Goal: Task Accomplishment & Management: Use online tool/utility

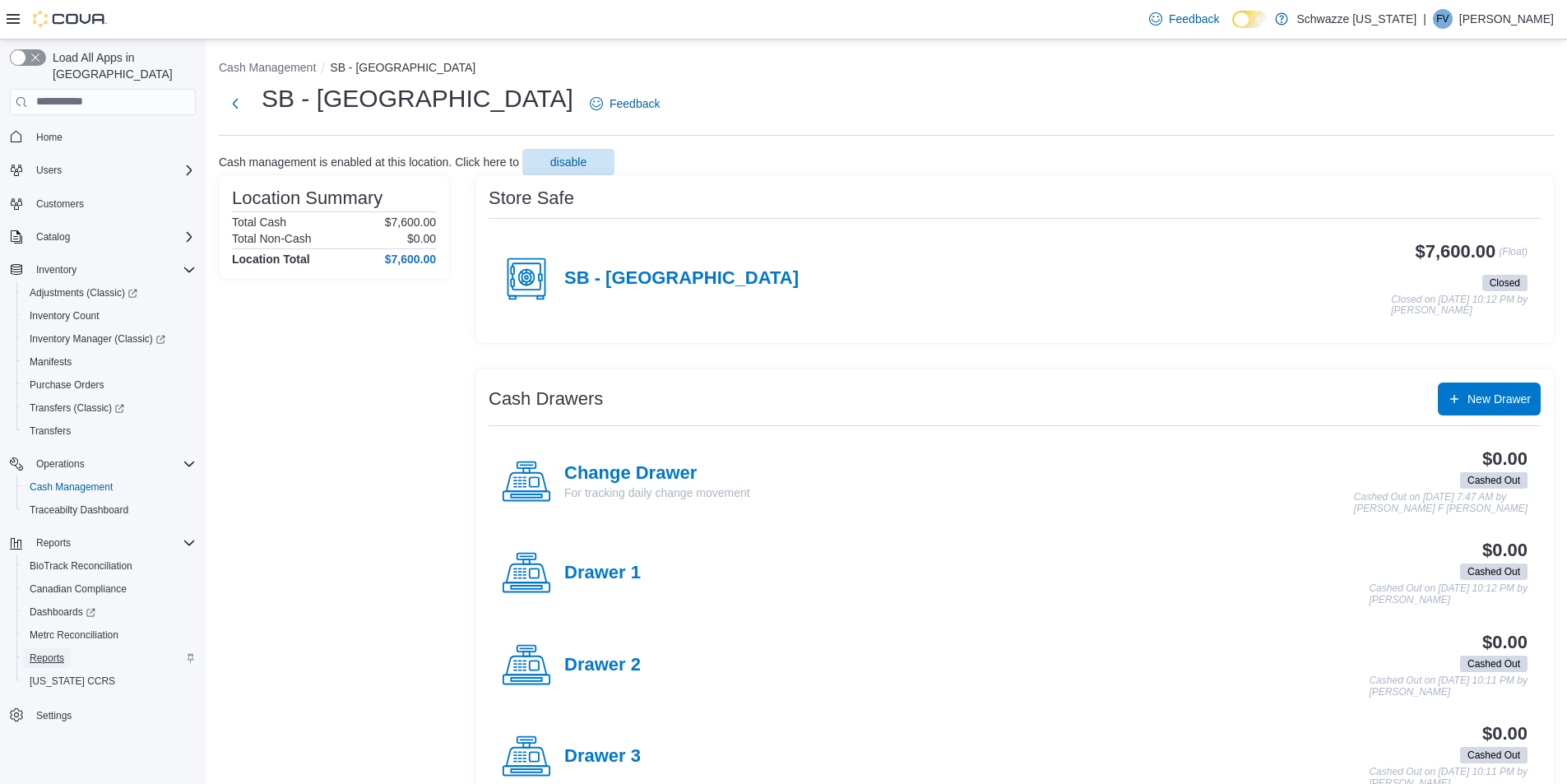
click at [48, 651] on span "Reports" at bounding box center [47, 657] width 35 height 13
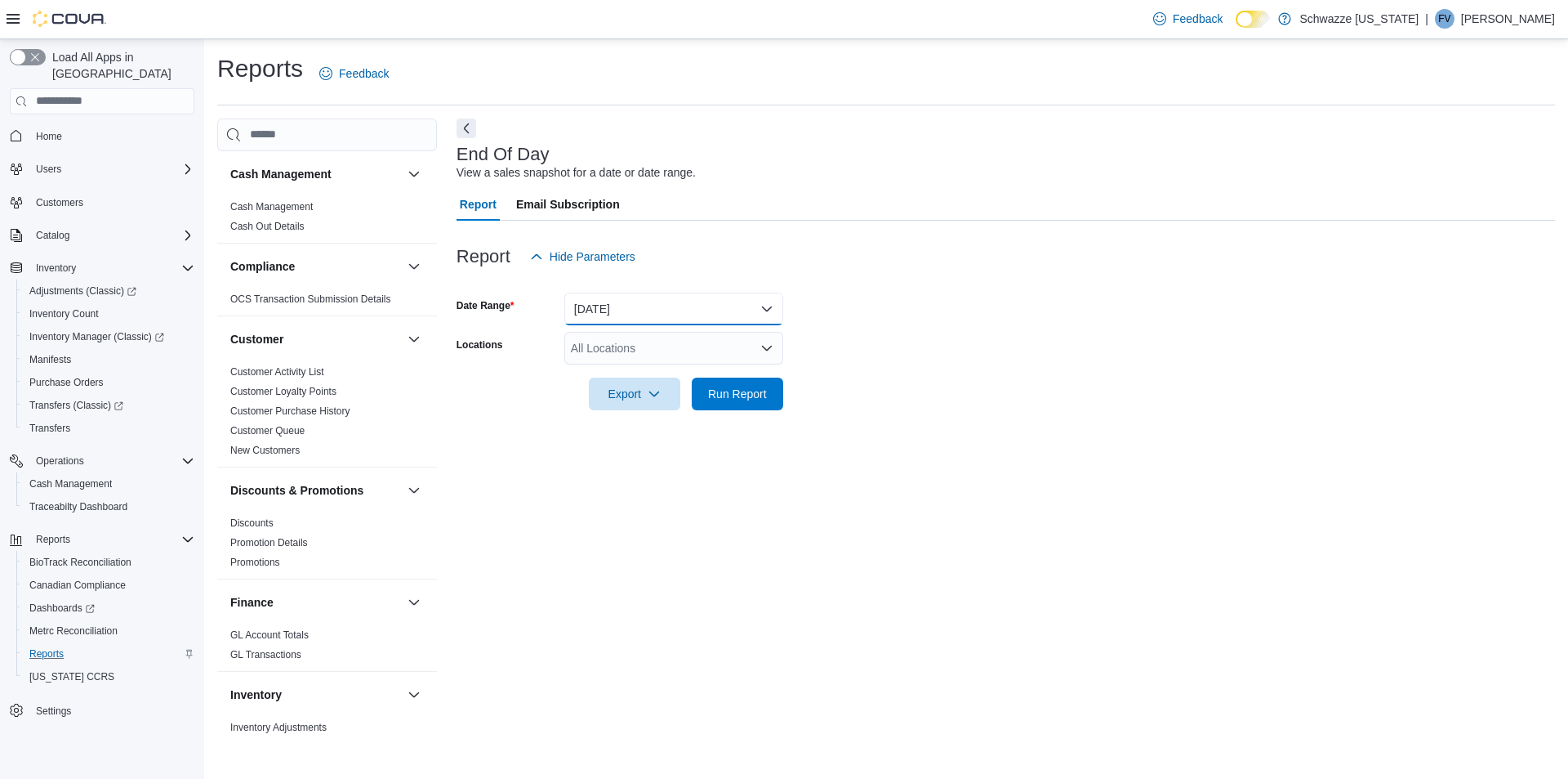
click at [663, 308] on button "Today" at bounding box center [674, 309] width 219 height 33
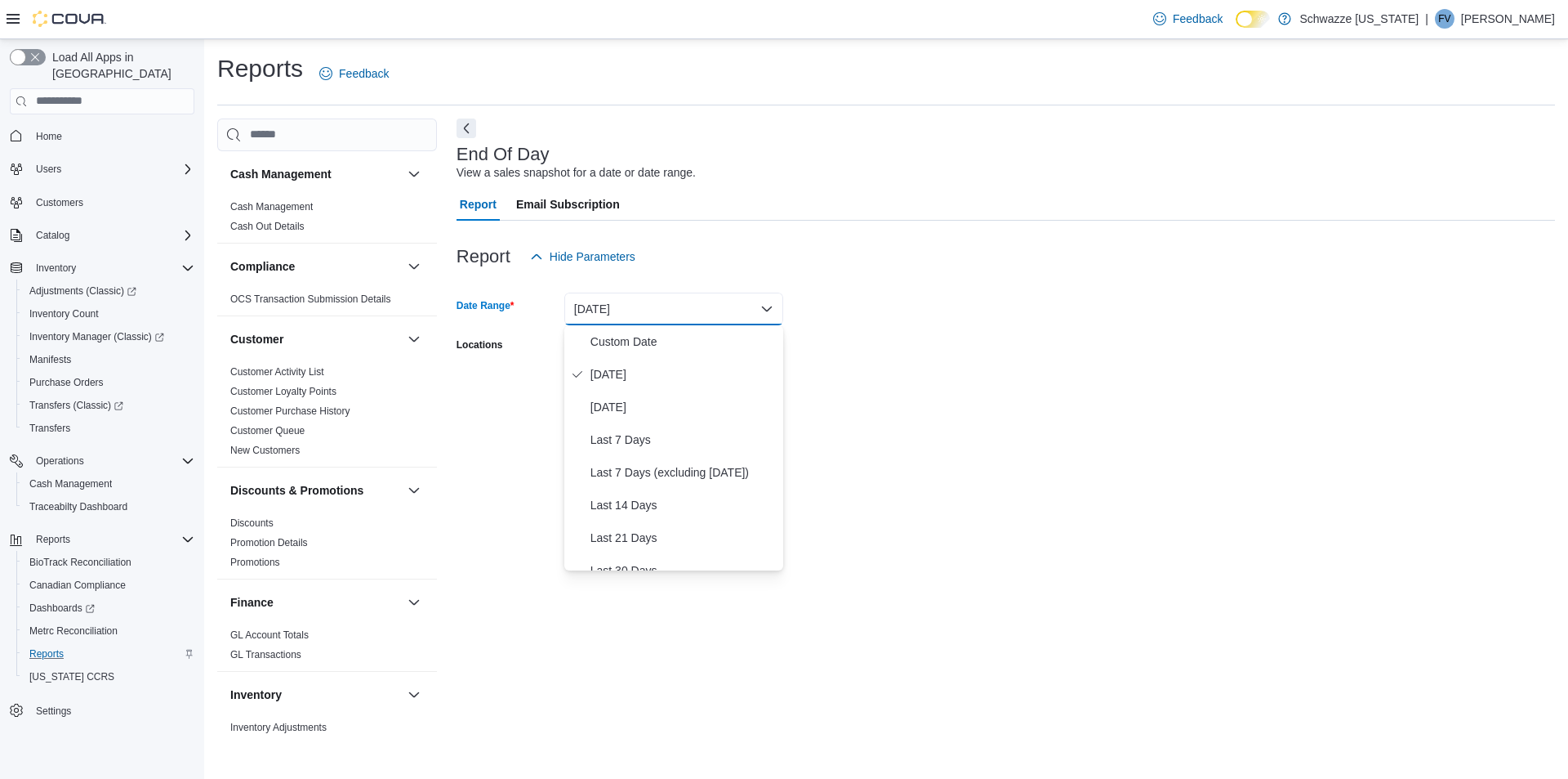
click at [742, 224] on div at bounding box center [1005, 230] width 1099 height 20
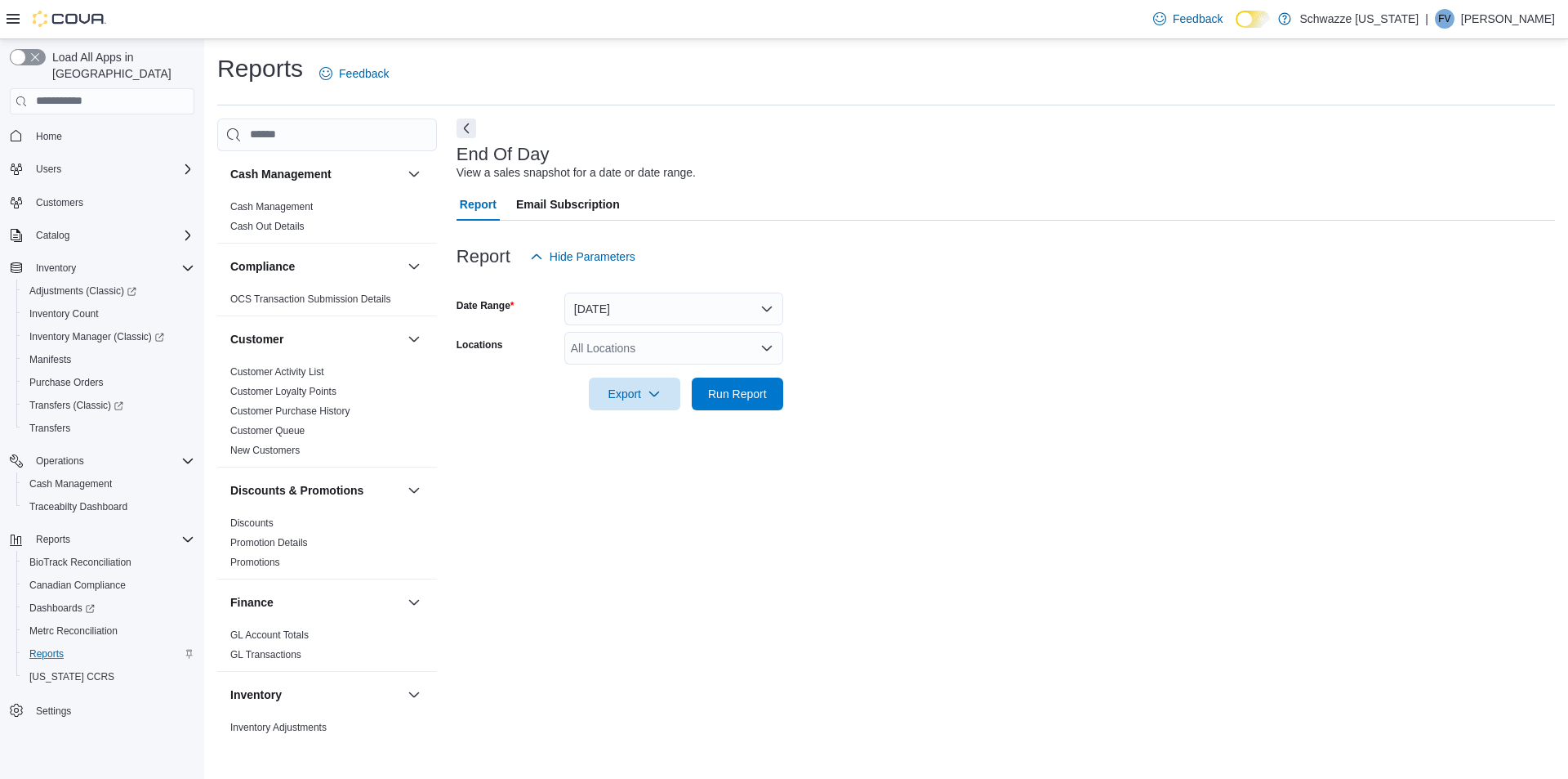
click at [646, 350] on div "All Locations" at bounding box center [674, 348] width 219 height 33
type input "****"
click at [659, 371] on span "SB - Longmont" at bounding box center [680, 376] width 145 height 16
click at [918, 315] on form "Date Range Today Locations SB - Longmont Export Run Report" at bounding box center [1005, 342] width 1099 height 137
click at [752, 396] on span "Run Report" at bounding box center [738, 393] width 59 height 16
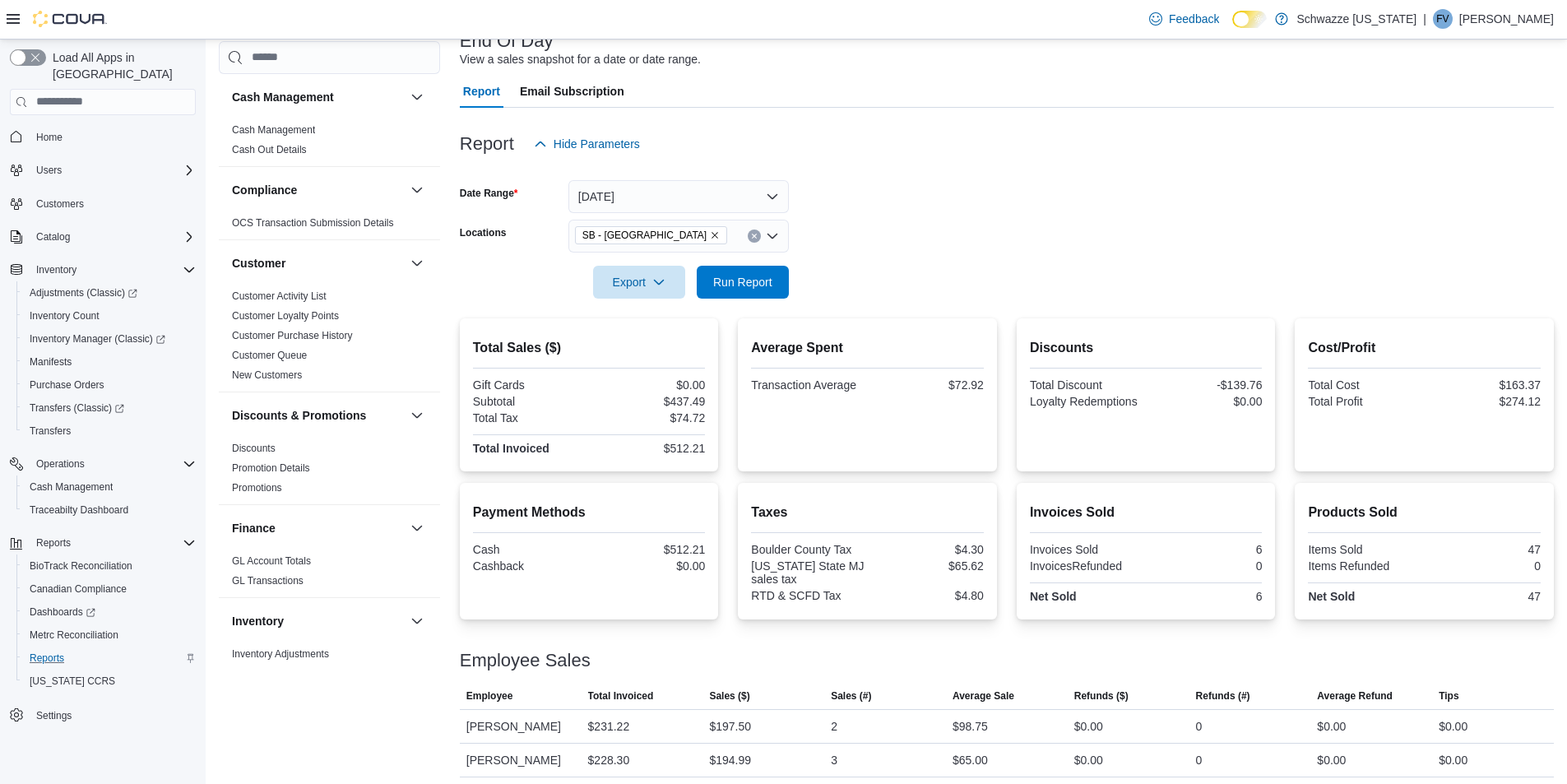
scroll to position [155, 0]
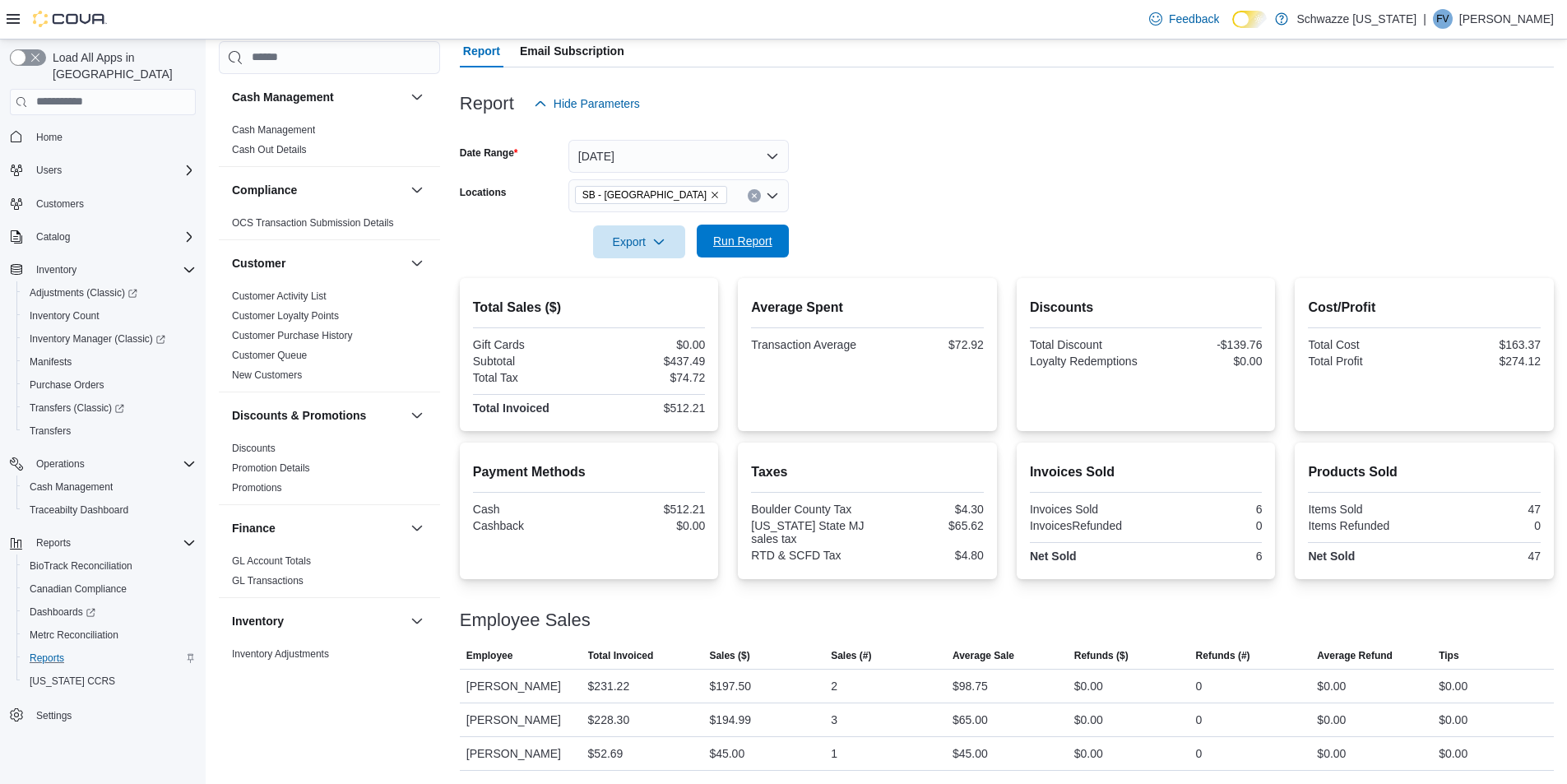
click at [727, 234] on span "Run Report" at bounding box center [743, 241] width 59 height 17
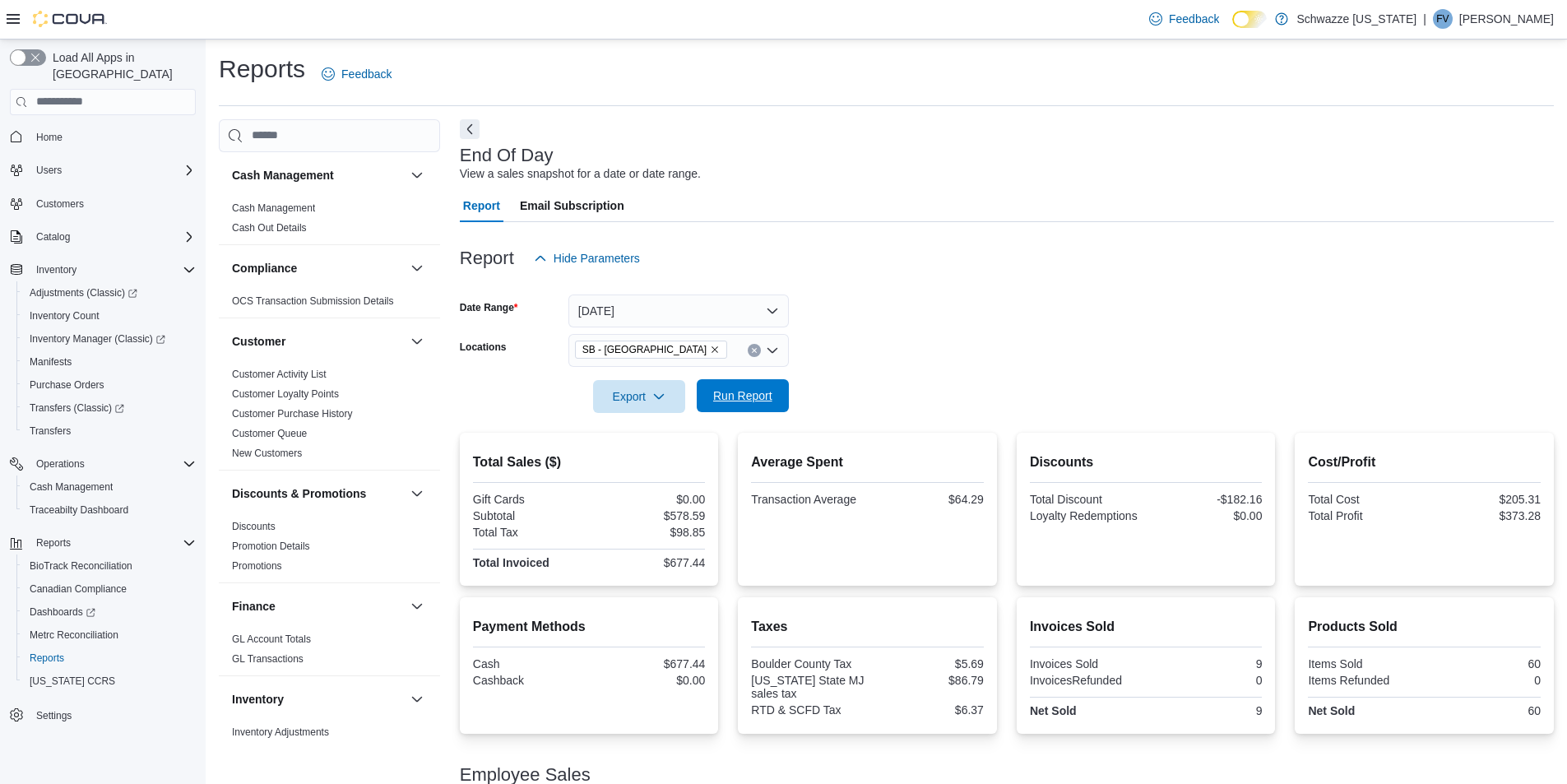
click at [753, 403] on span "Run Report" at bounding box center [743, 395] width 59 height 17
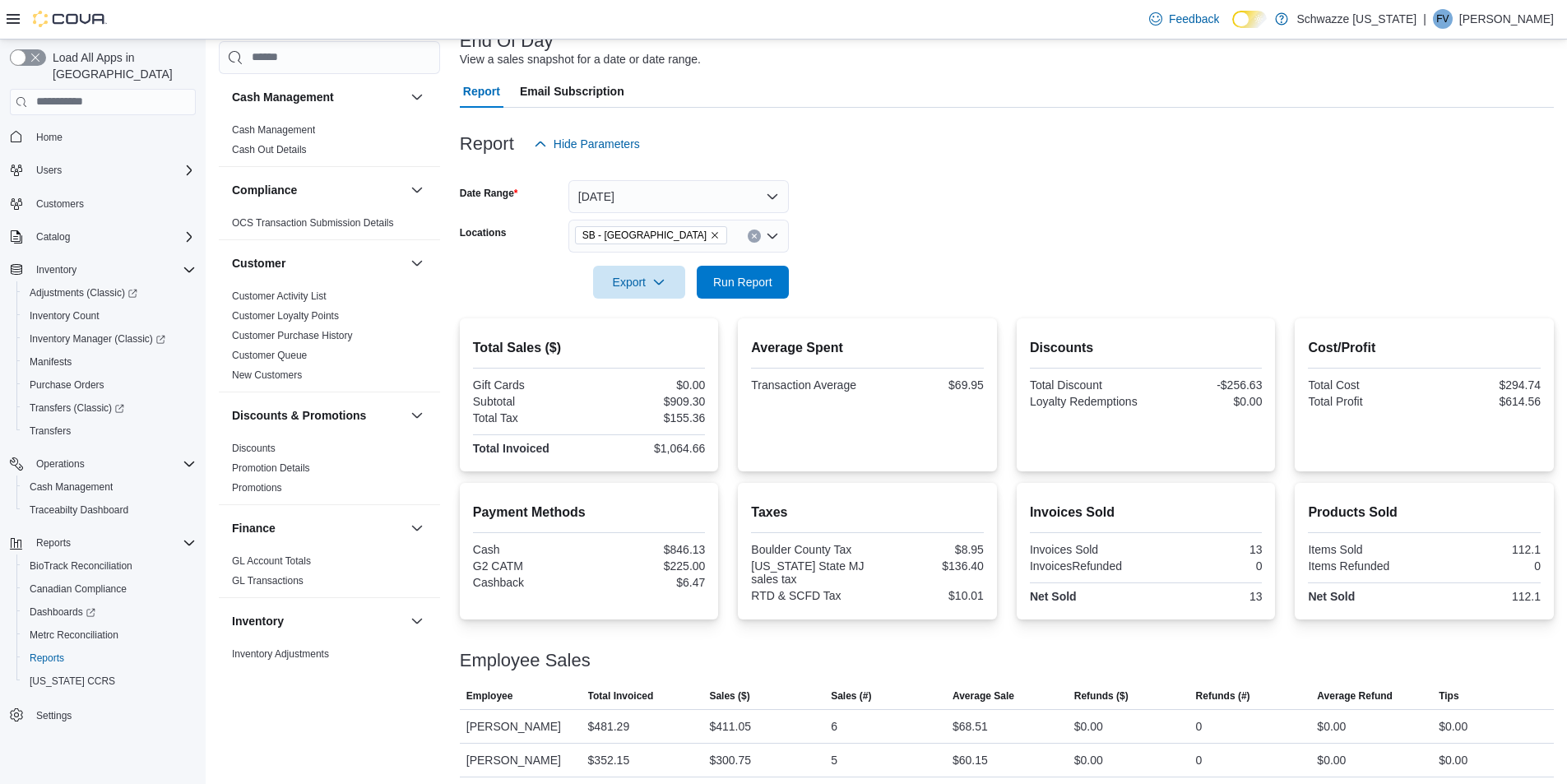
scroll to position [155, 0]
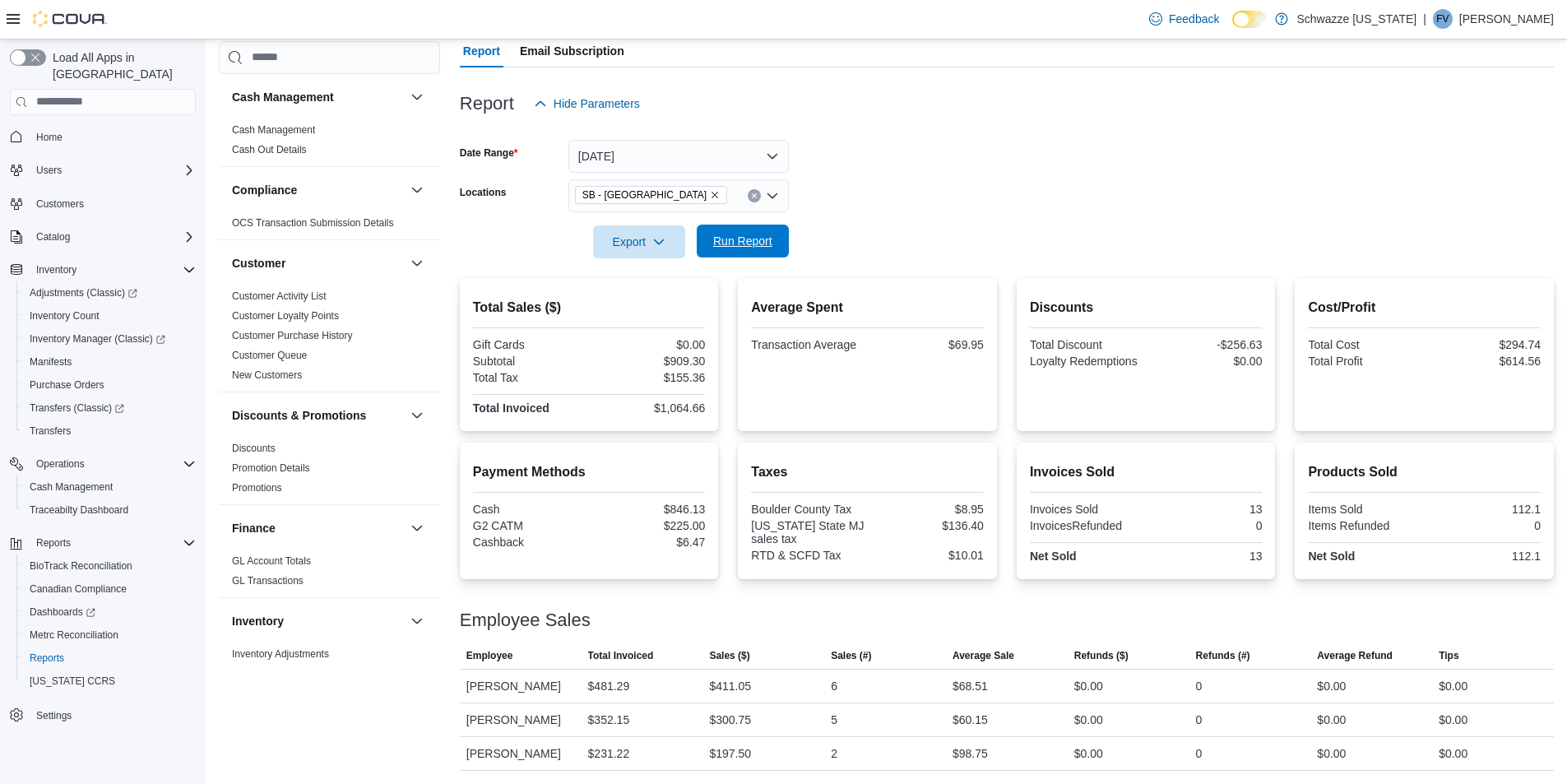
click at [726, 226] on span "Run Report" at bounding box center [742, 241] width 72 height 33
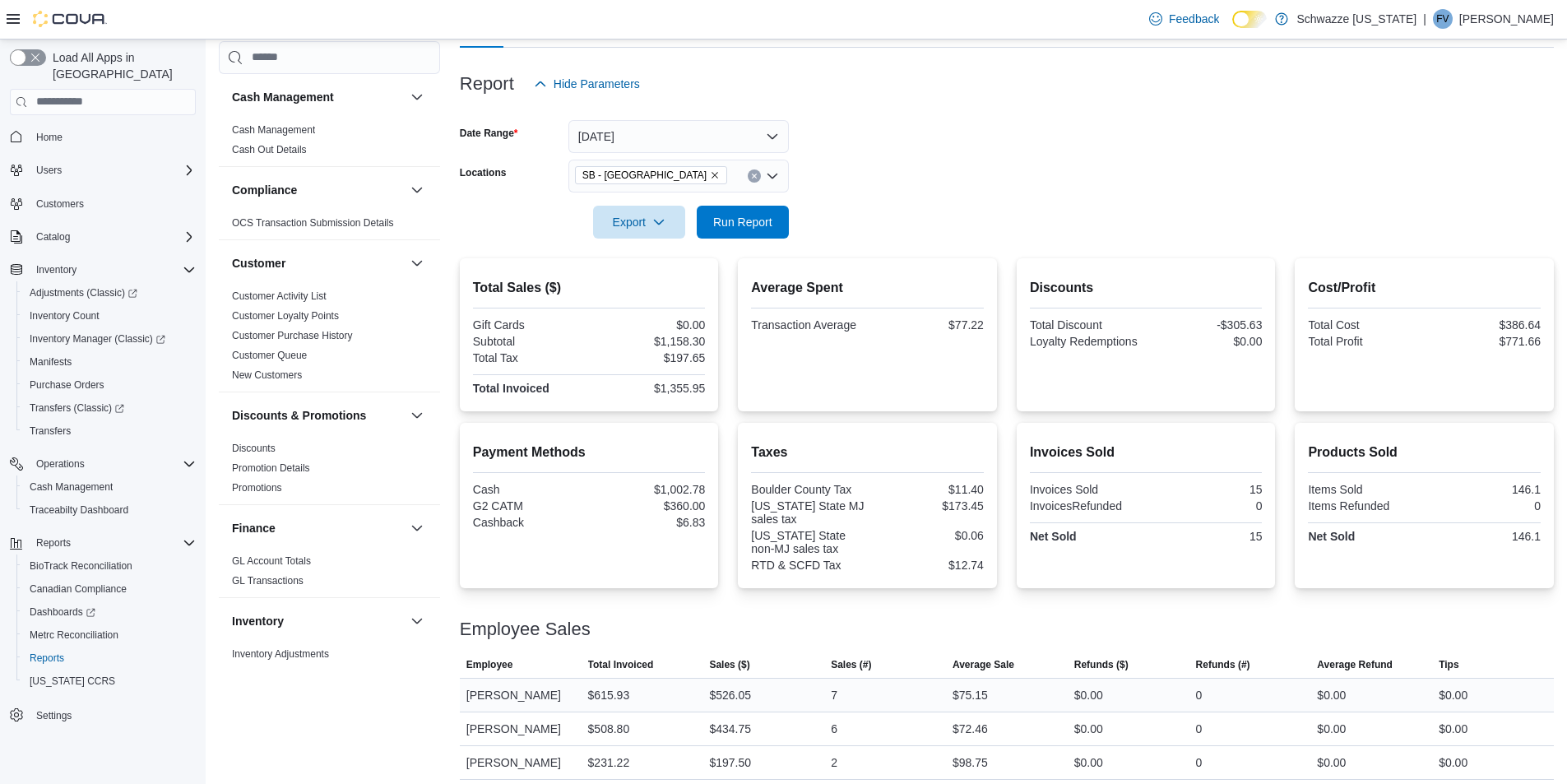
scroll to position [183, 0]
